Goal: Navigation & Orientation: Go to known website

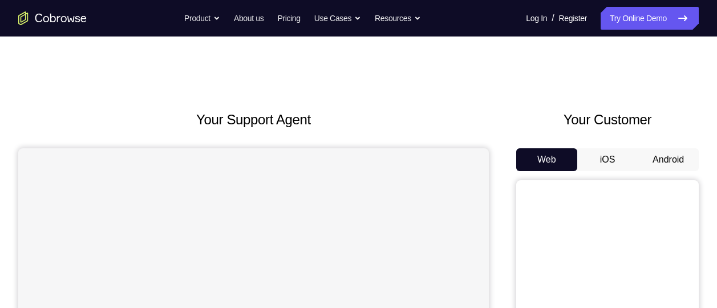
scroll to position [84, 0]
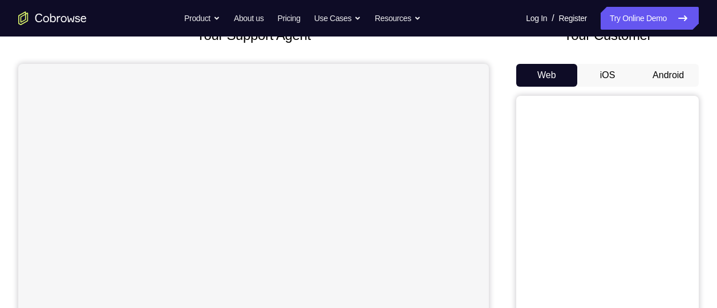
click at [685, 81] on button "Android" at bounding box center [667, 75] width 61 height 23
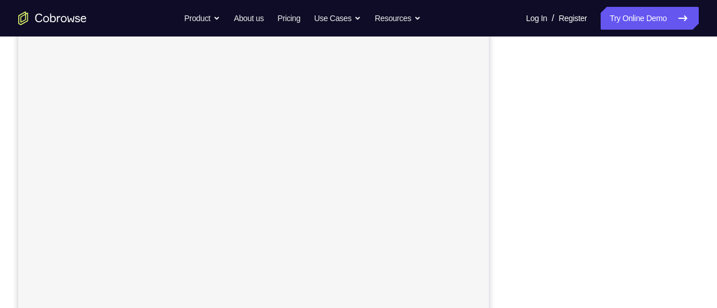
scroll to position [203, 0]
click at [548, 36] on nav "Go back Powerful, Flexible and Trustworthy. Avoid all extra friction for both A…" at bounding box center [358, 18] width 717 height 36
